Goal: Book appointment/travel/reservation

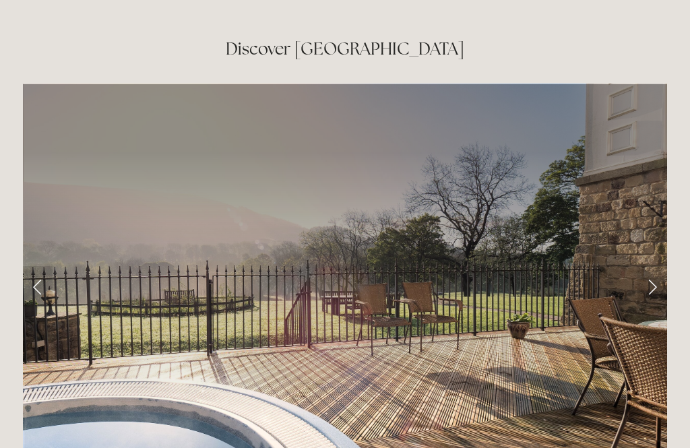
scroll to position [2123, 0]
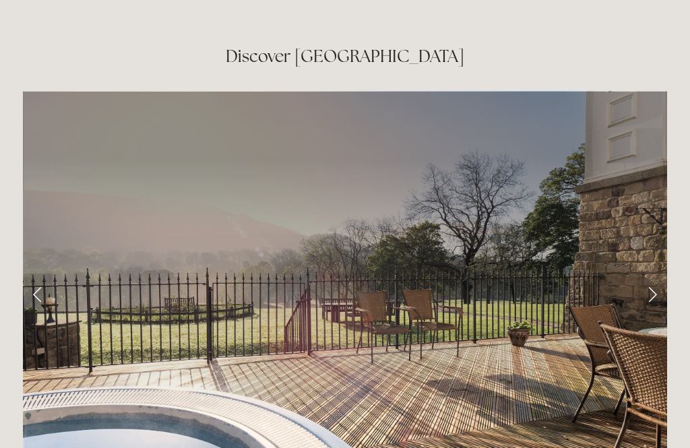
click at [656, 274] on link "Next Slide" at bounding box center [652, 294] width 30 height 40
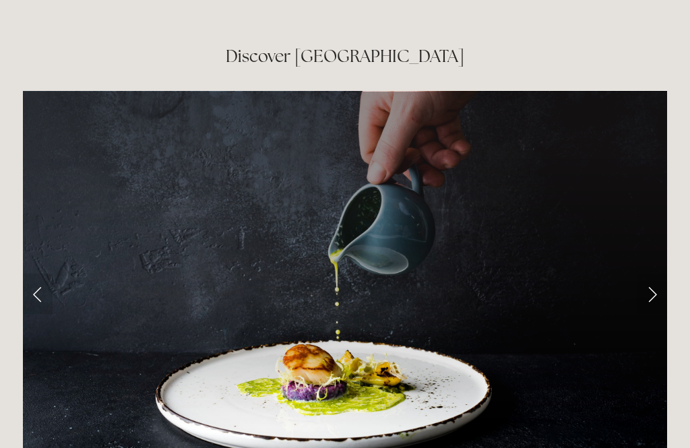
click at [656, 274] on link "Next Slide" at bounding box center [652, 294] width 30 height 40
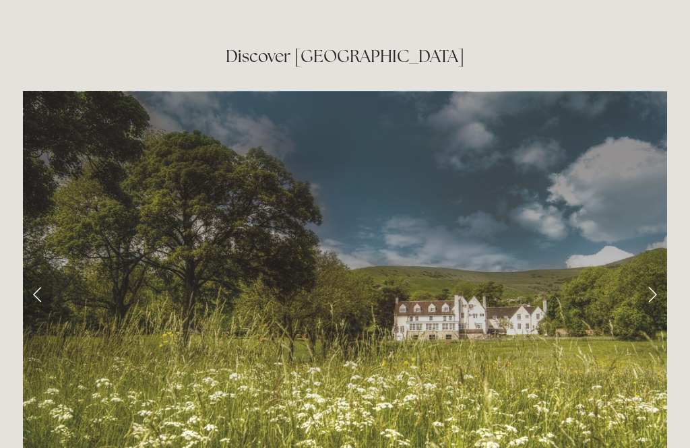
click at [658, 274] on link "Next Slide" at bounding box center [652, 294] width 30 height 40
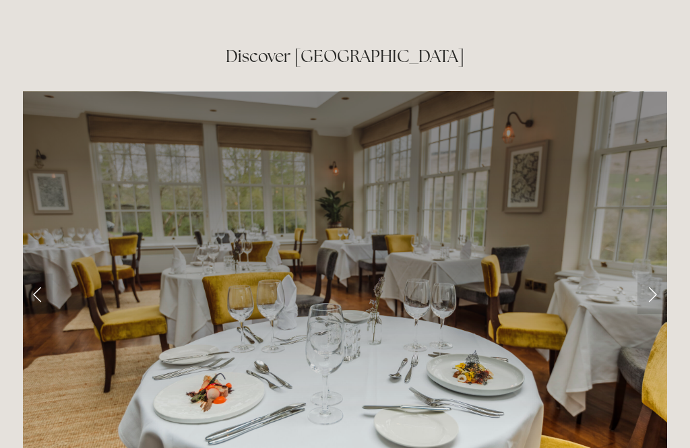
click at [660, 274] on link "Next Slide" at bounding box center [652, 294] width 30 height 40
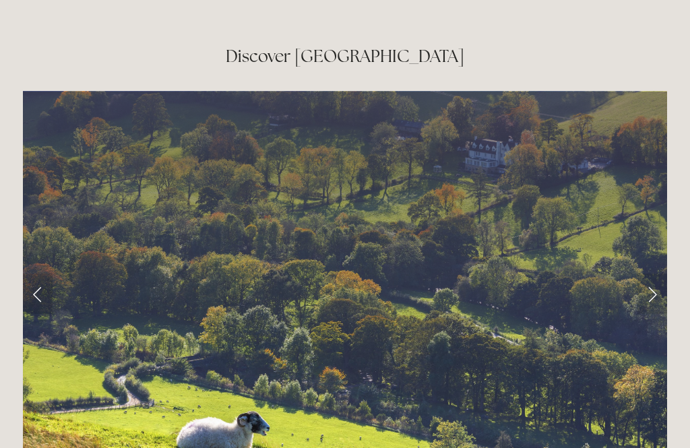
click at [659, 274] on link "Next Slide" at bounding box center [652, 294] width 30 height 40
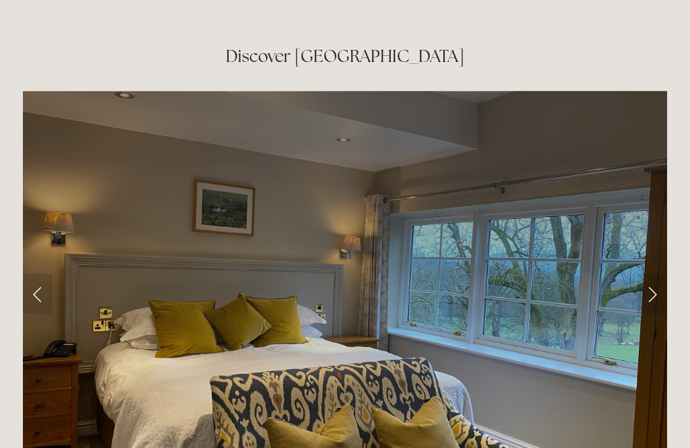
click at [658, 274] on link "Next Slide" at bounding box center [652, 294] width 30 height 40
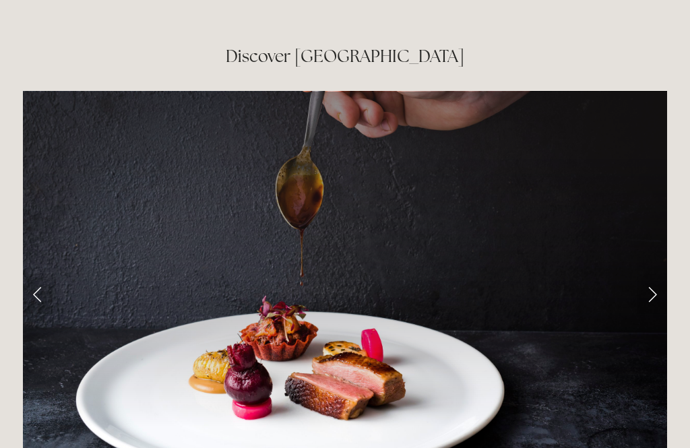
click at [662, 274] on link "Next Slide" at bounding box center [652, 294] width 30 height 40
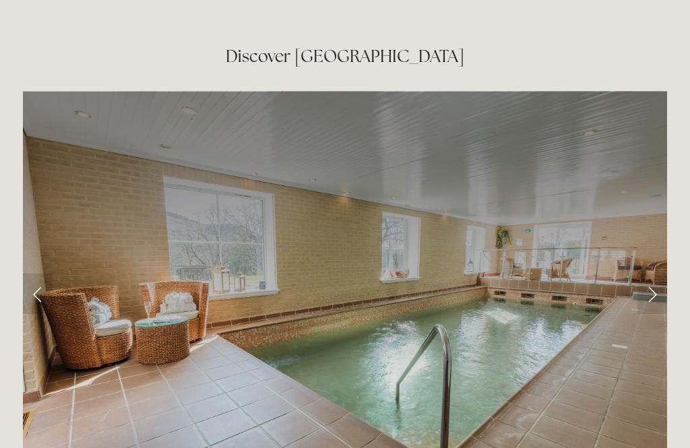
click at [660, 274] on link "Next Slide" at bounding box center [652, 294] width 30 height 40
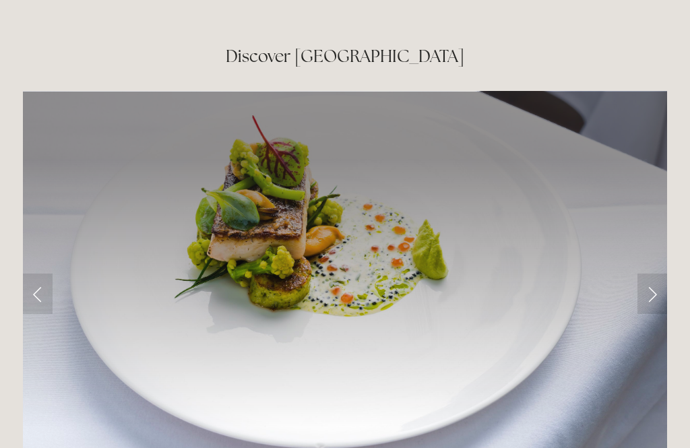
click at [661, 274] on link "Next Slide" at bounding box center [652, 294] width 30 height 40
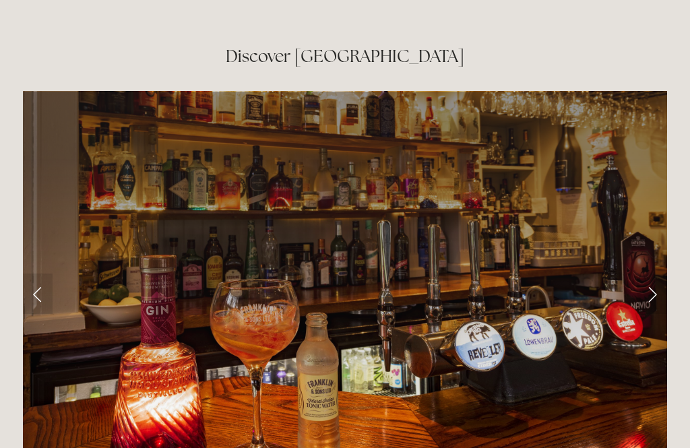
click at [658, 274] on link "Next Slide" at bounding box center [652, 294] width 30 height 40
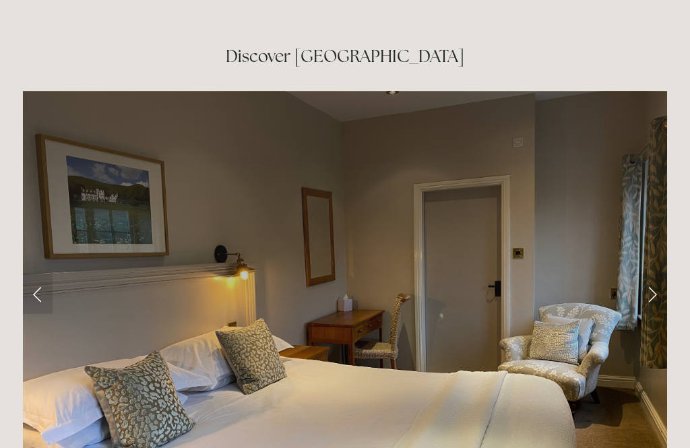
click at [659, 274] on link "Next Slide" at bounding box center [652, 294] width 30 height 40
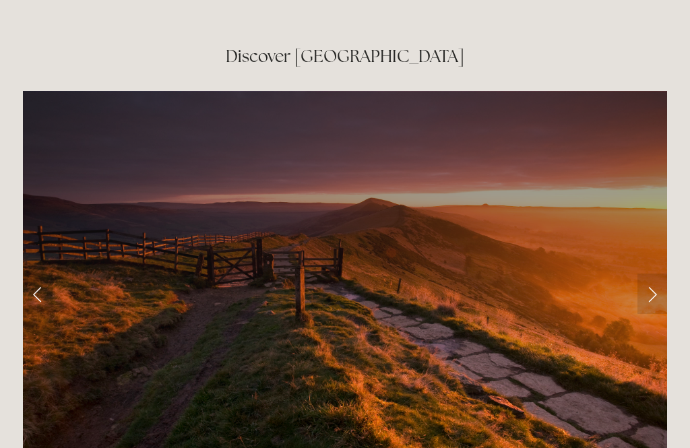
click at [657, 274] on link "Next Slide" at bounding box center [652, 294] width 30 height 40
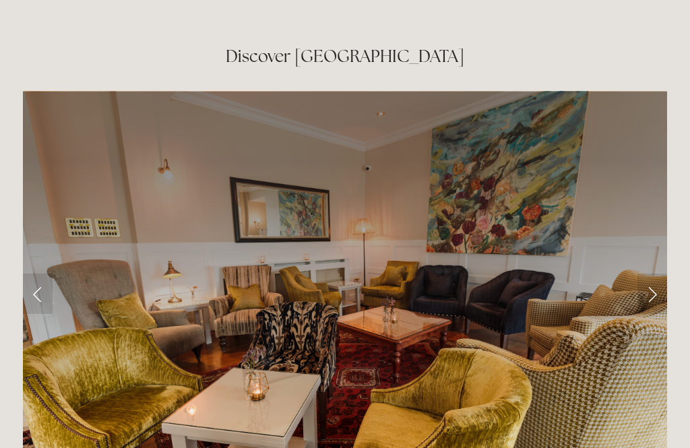
click at [656, 274] on link "Next Slide" at bounding box center [652, 294] width 30 height 40
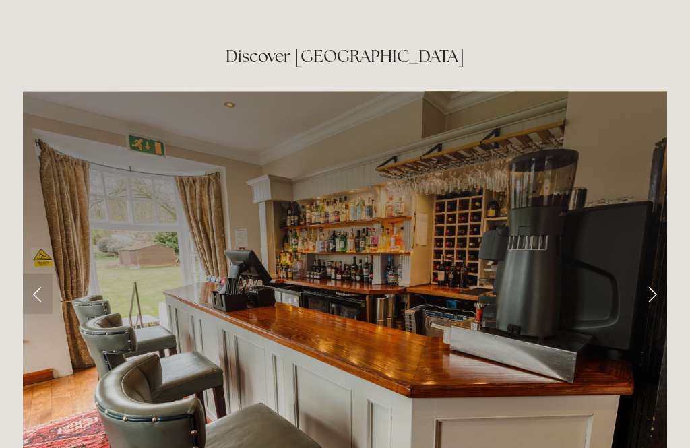
click at [658, 274] on link "Next Slide" at bounding box center [652, 294] width 30 height 40
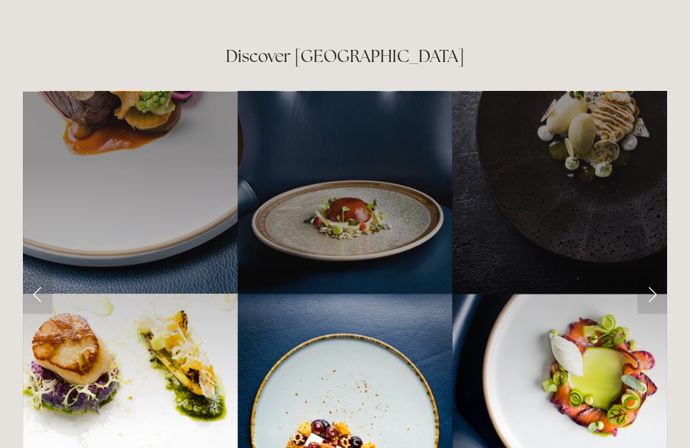
click at [655, 274] on link "Next Slide" at bounding box center [652, 294] width 30 height 40
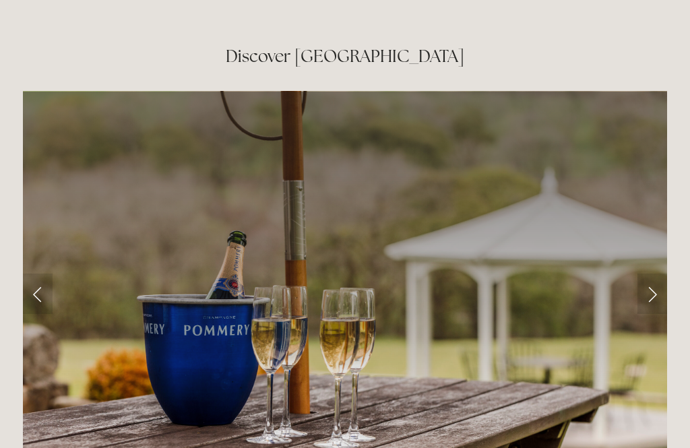
click at [655, 274] on link "Next Slide" at bounding box center [652, 294] width 30 height 40
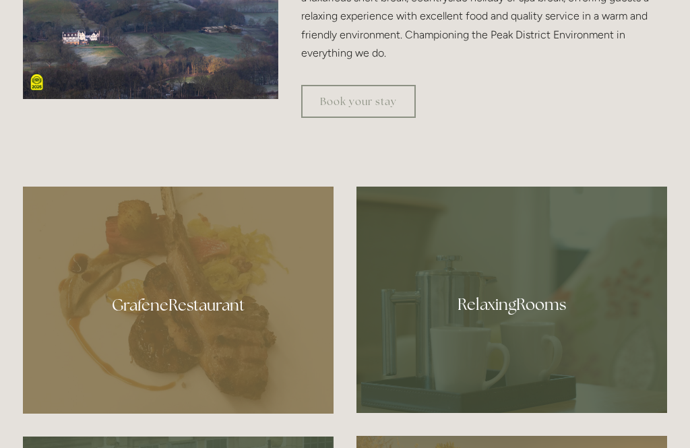
scroll to position [601, 0]
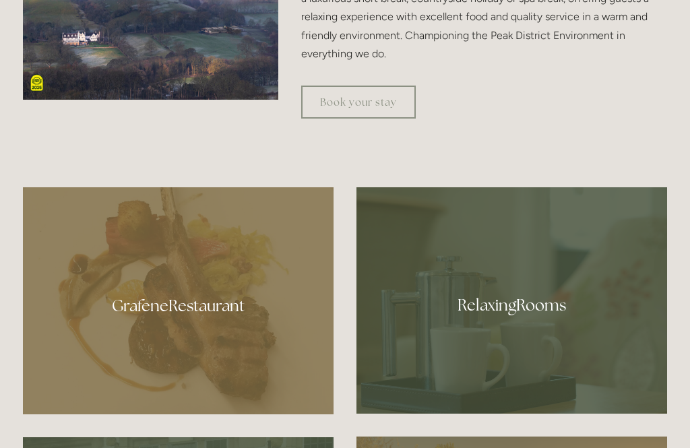
click at [359, 119] on link "Book your stay" at bounding box center [358, 102] width 115 height 33
